Goal: Information Seeking & Learning: Learn about a topic

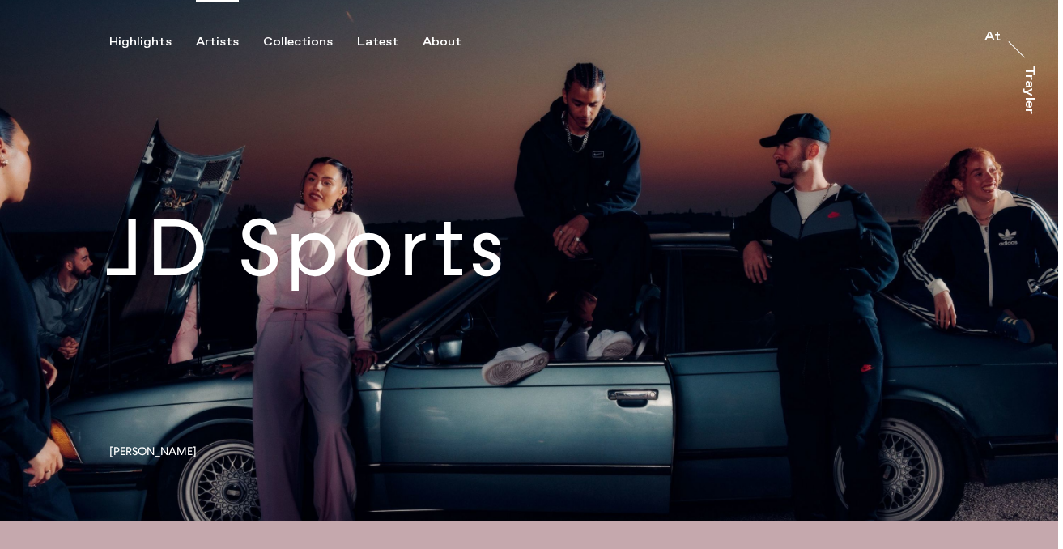
click at [213, 40] on div "Artists" at bounding box center [217, 42] width 43 height 15
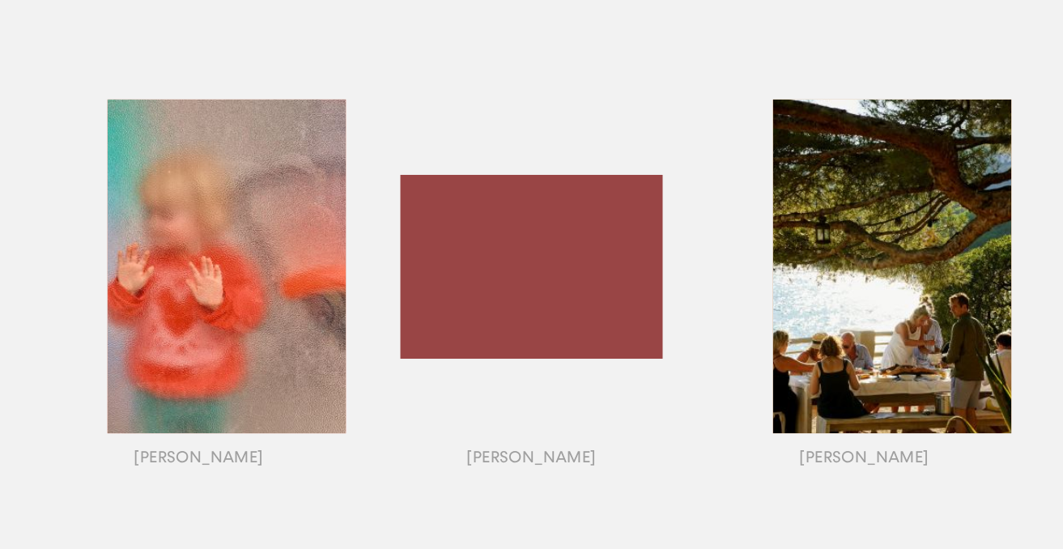
scroll to position [1298, 0]
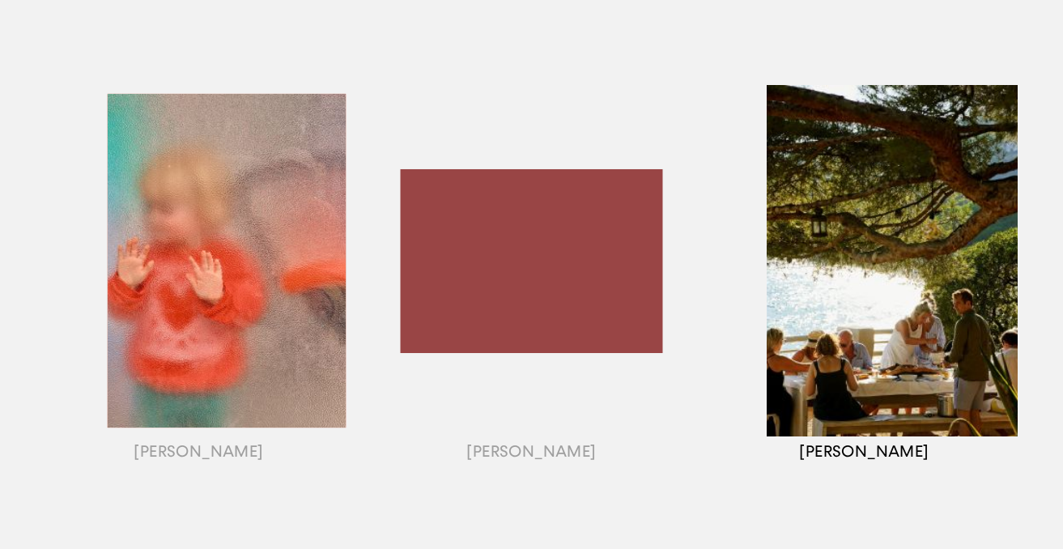
click at [885, 450] on div "button" at bounding box center [864, 280] width 333 height 505
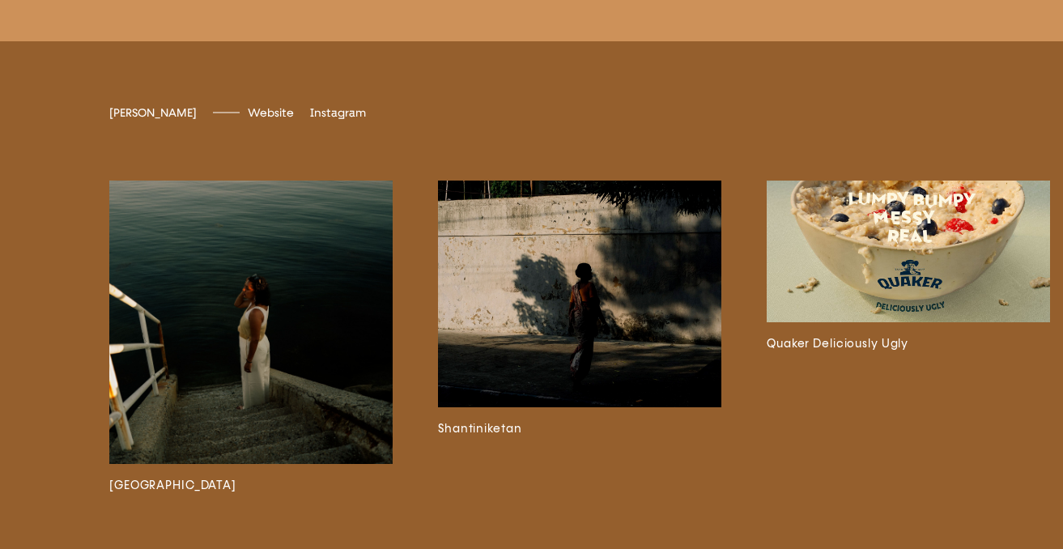
scroll to position [3475, 0]
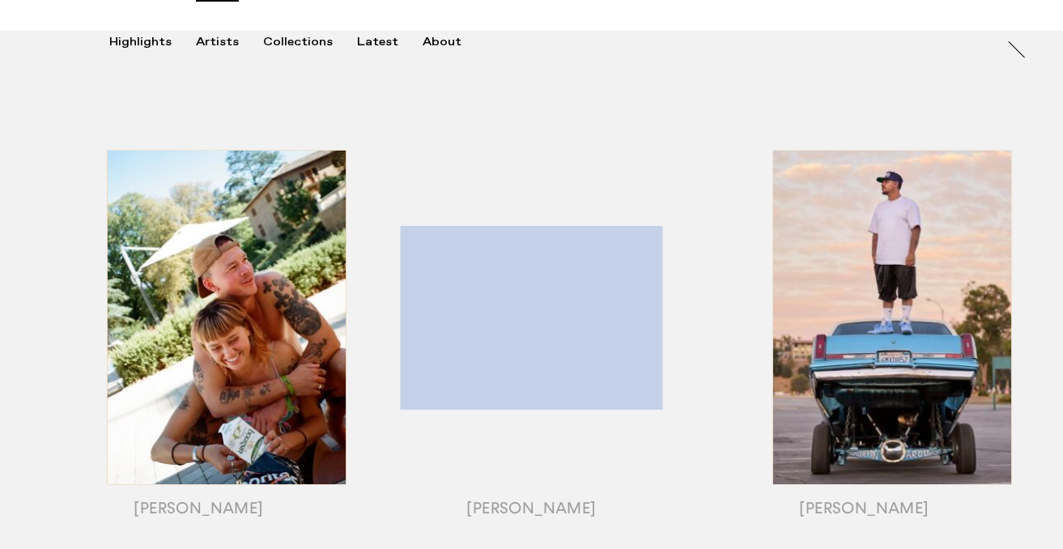
scroll to position [191, 0]
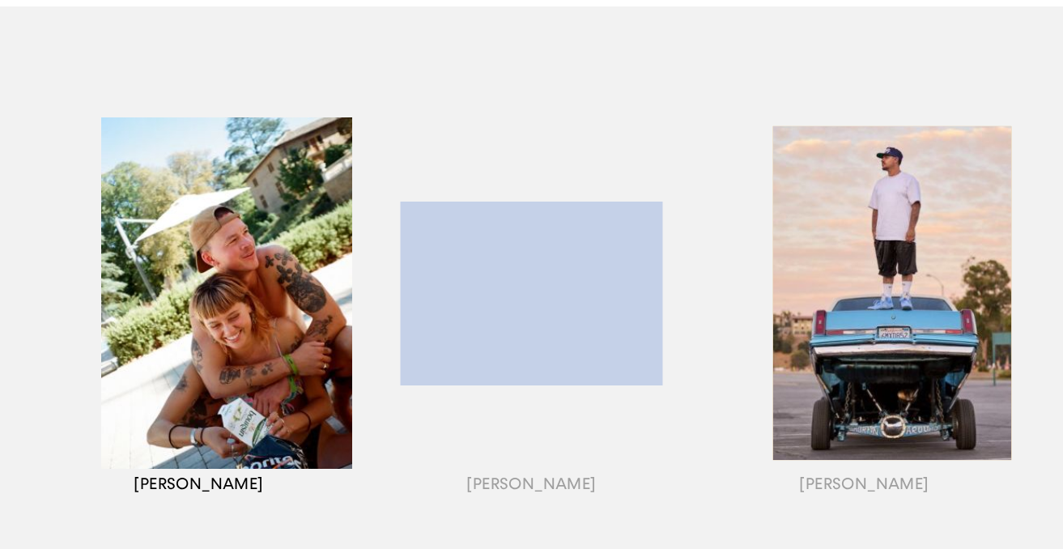
click at [226, 453] on div "button" at bounding box center [198, 313] width 333 height 505
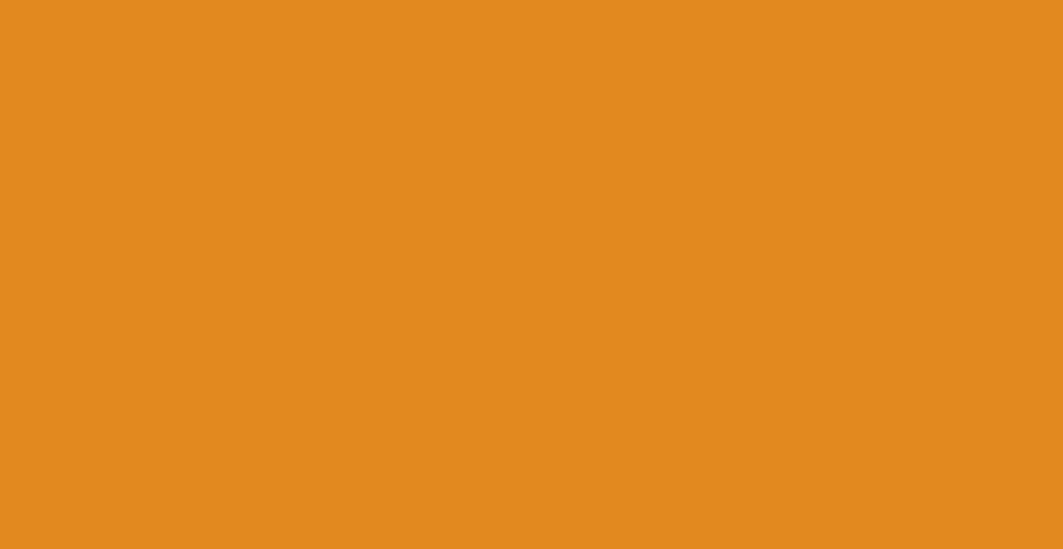
scroll to position [0, 0]
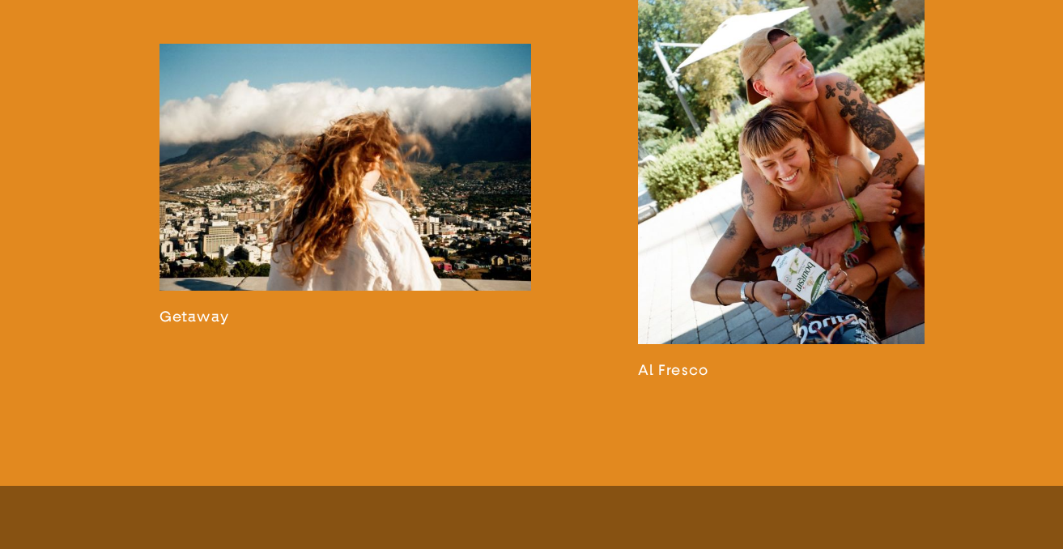
scroll to position [2420, 0]
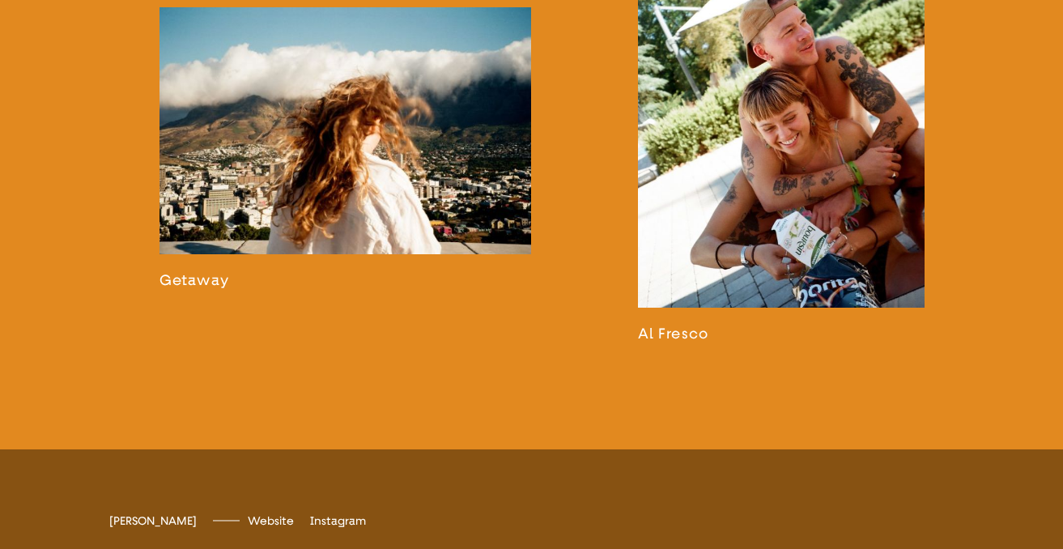
click at [678, 343] on link at bounding box center [781, 109] width 287 height 469
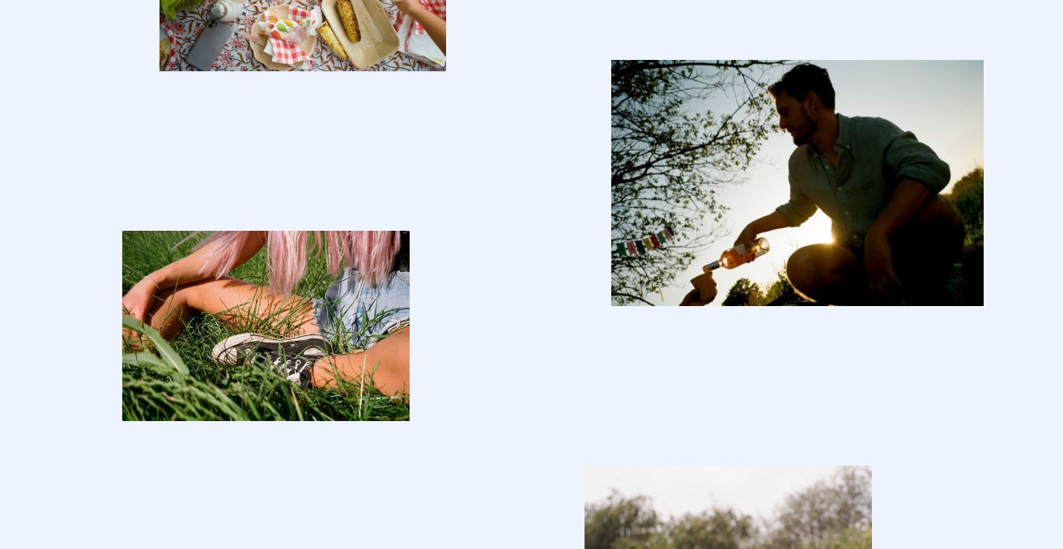
scroll to position [4676, 0]
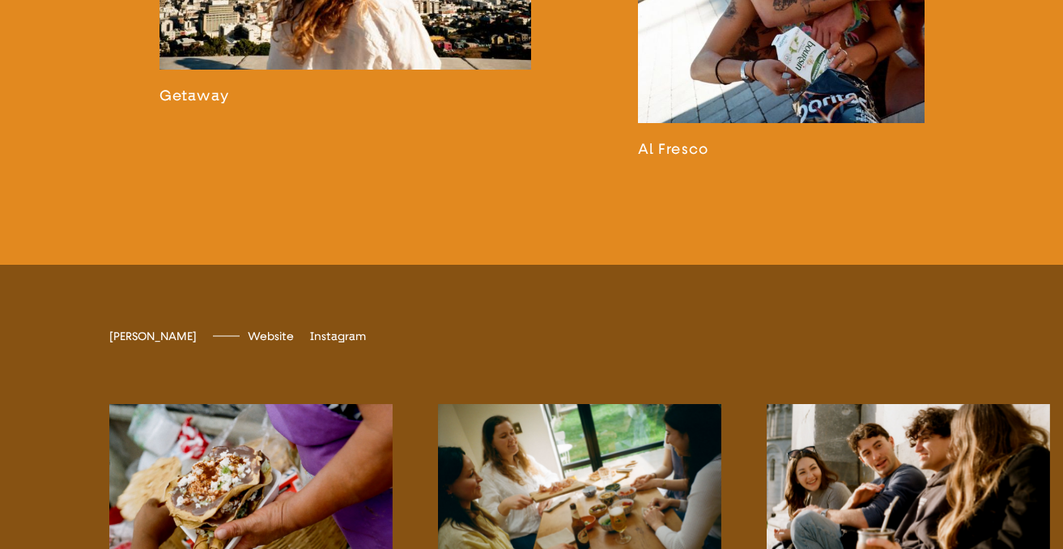
scroll to position [2648, 0]
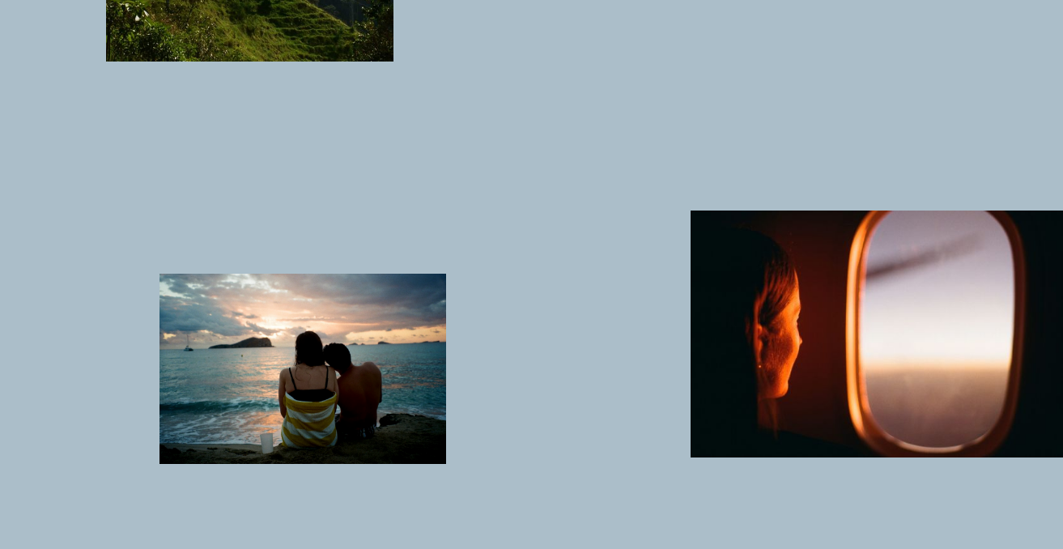
scroll to position [3799, 0]
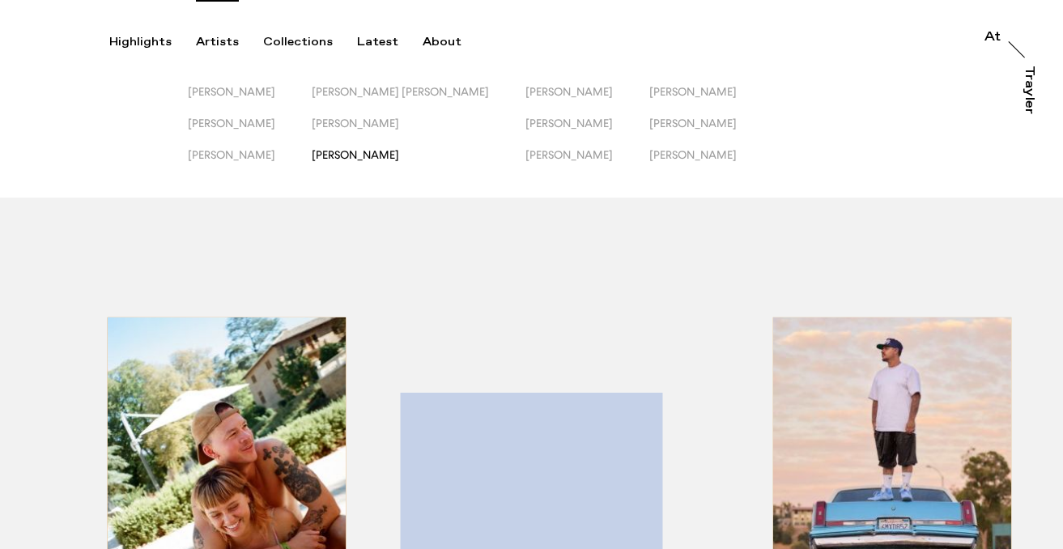
click at [376, 152] on span "[PERSON_NAME]" at bounding box center [355, 154] width 87 height 13
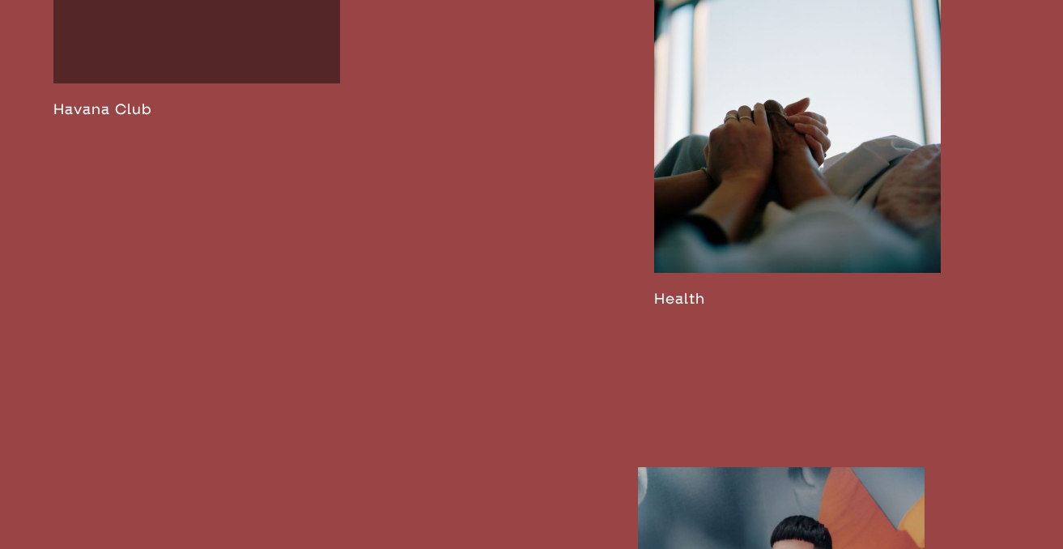
scroll to position [2817, 0]
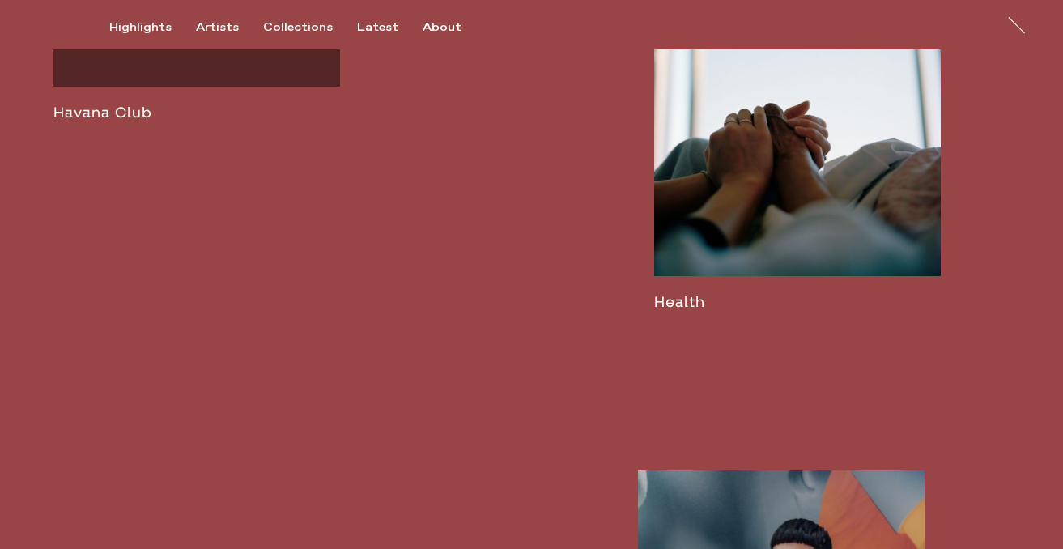
click at [117, 121] on link at bounding box center [196, 32] width 287 height 178
